Goal: Navigation & Orientation: Go to known website

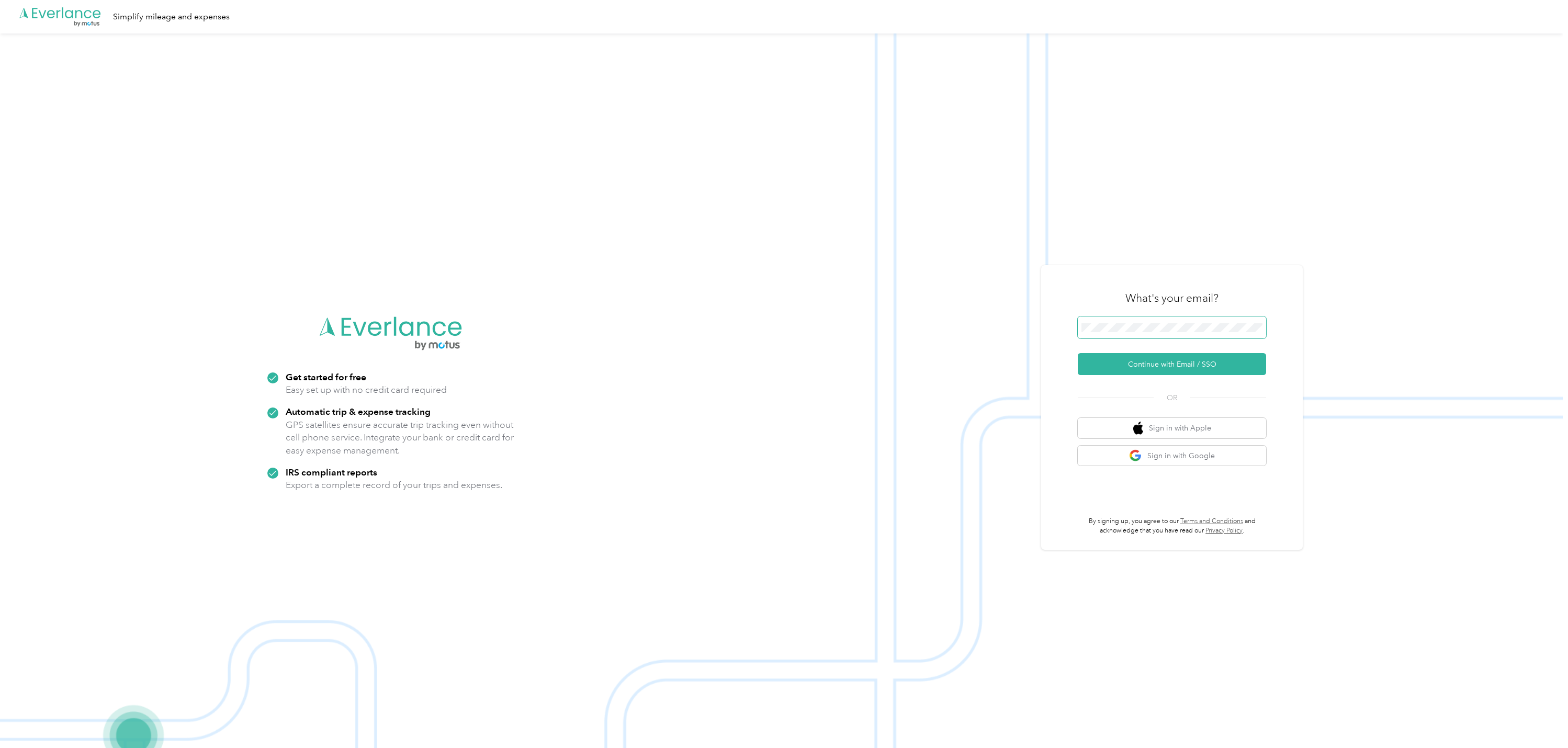
click at [1078, 353] on button "Continue with Email / SSO" at bounding box center [1171, 364] width 188 height 22
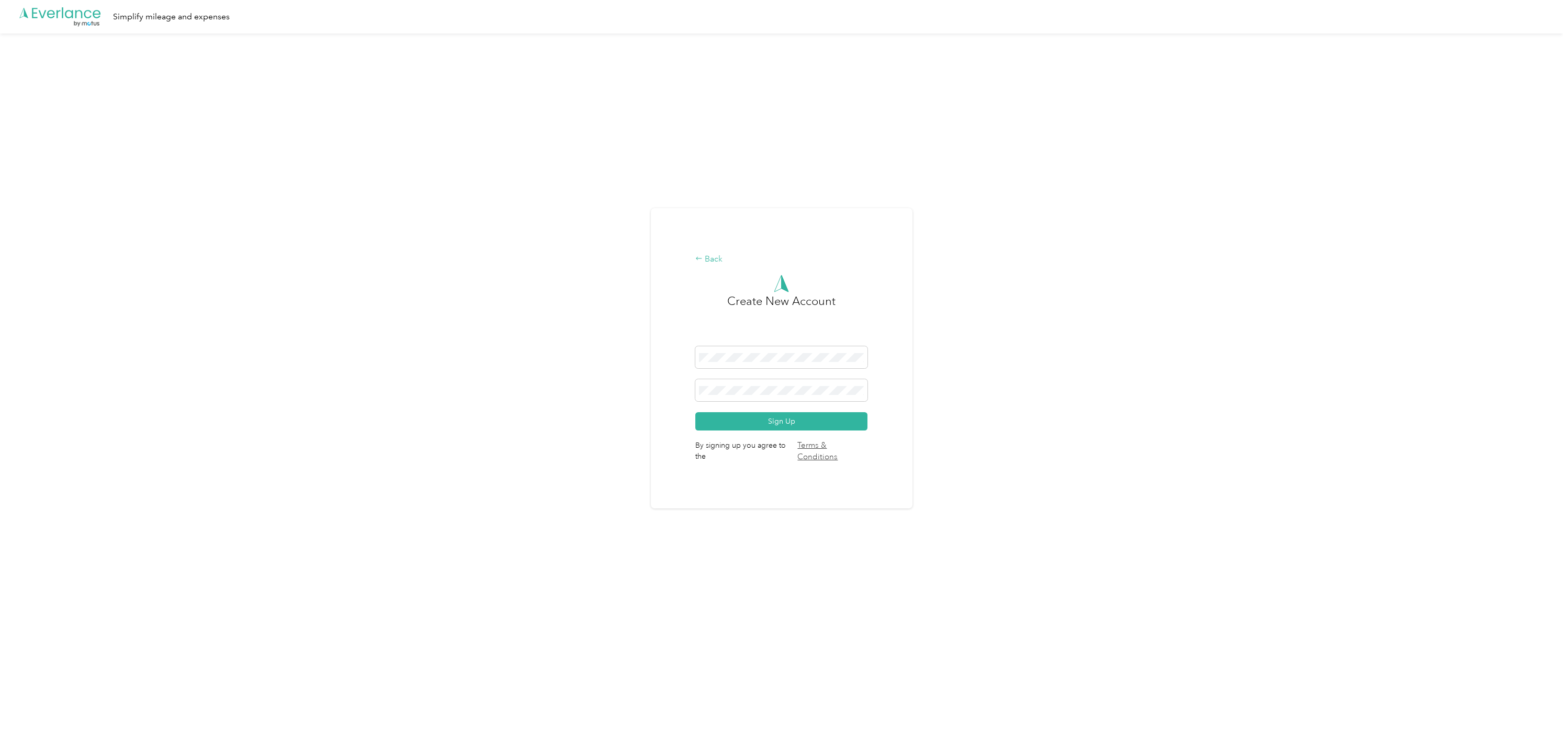
click at [715, 256] on div "Back" at bounding box center [781, 259] width 171 height 12
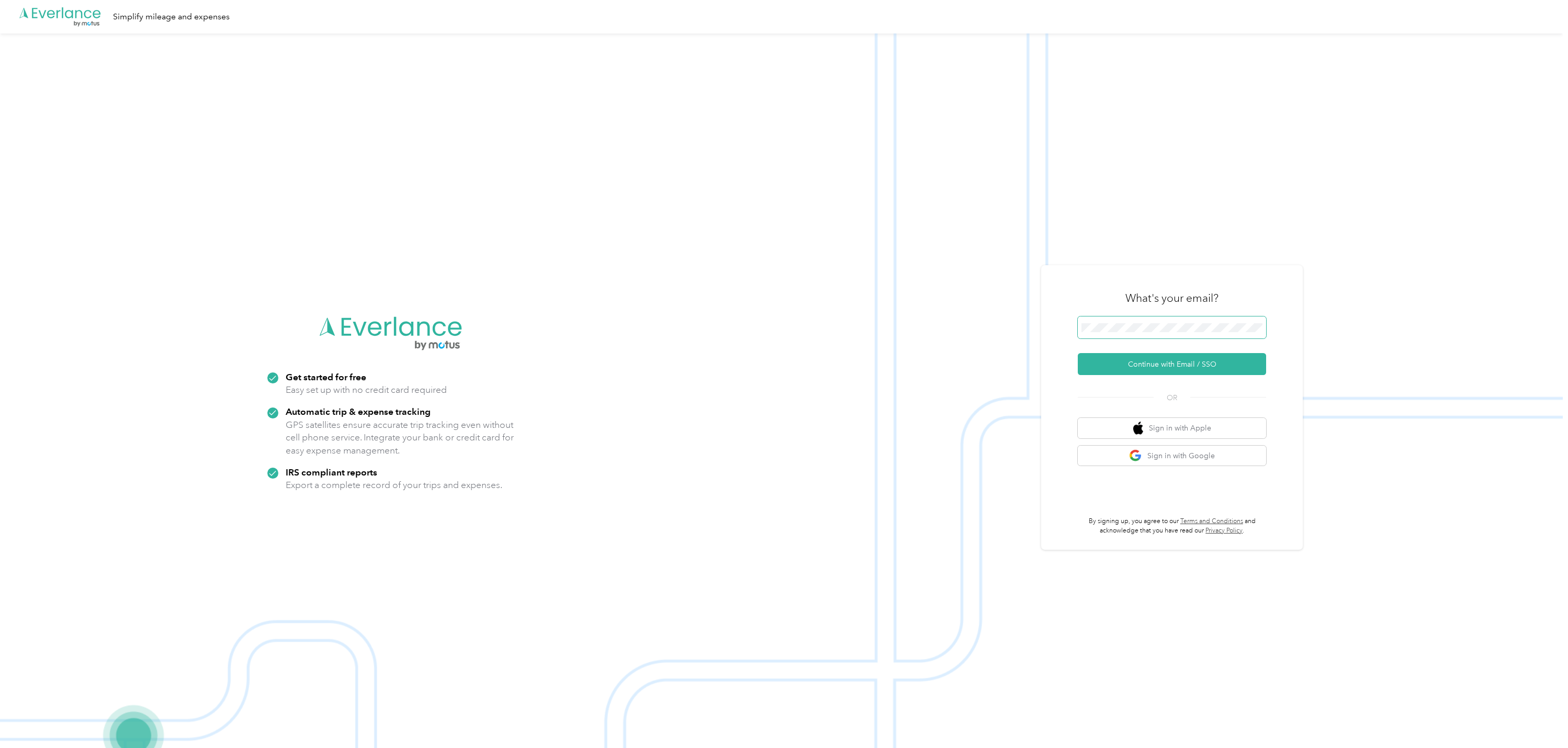
click at [1078, 353] on button "Continue with Email / SSO" at bounding box center [1171, 364] width 188 height 22
